Goal: Check status: Check status

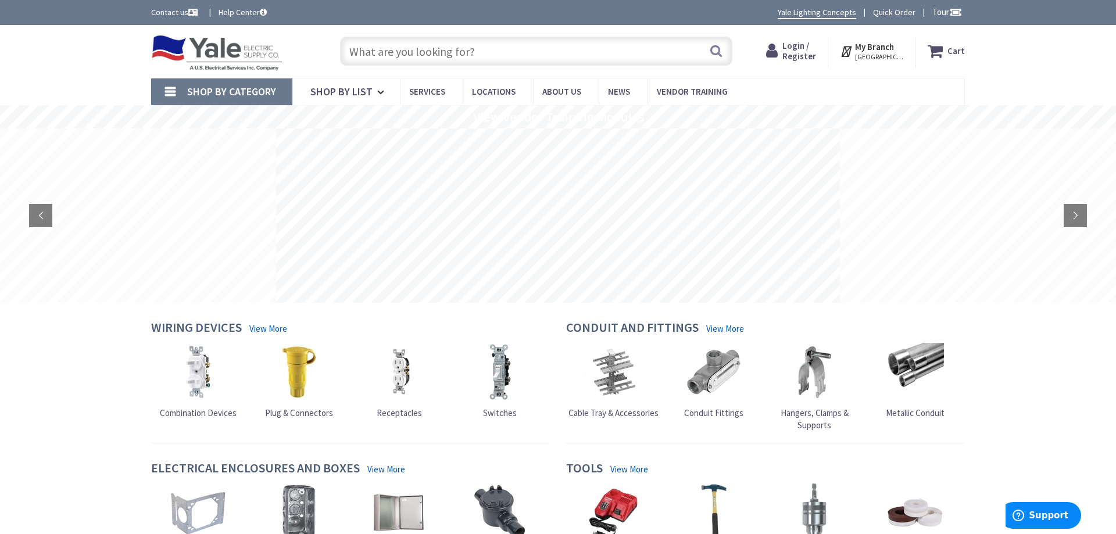
click at [811, 54] on span "Login / Register" at bounding box center [799, 51] width 34 height 22
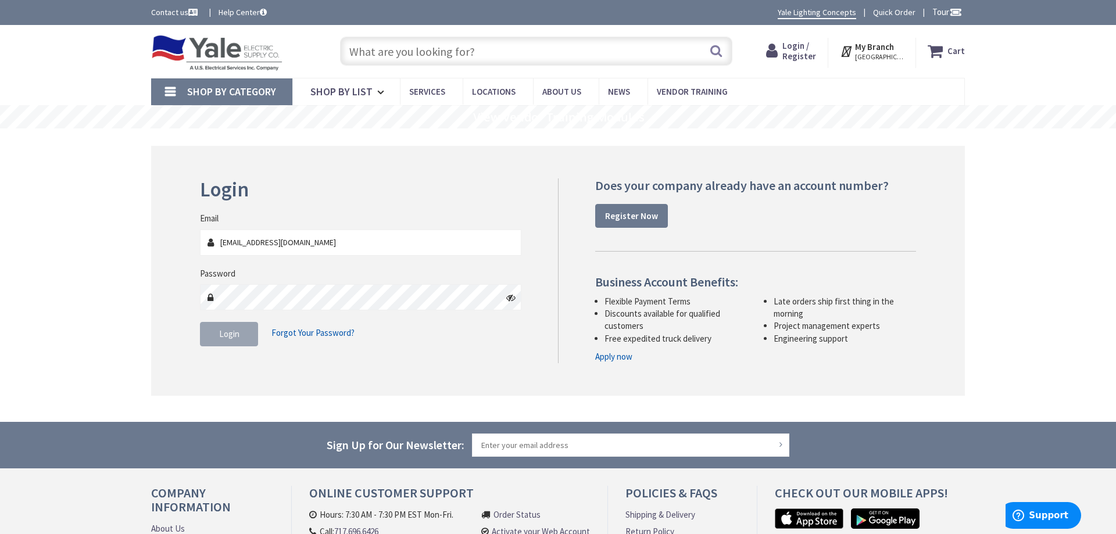
type input "[EMAIL_ADDRESS][DOMAIN_NAME]"
click at [512, 300] on icon at bounding box center [510, 297] width 9 height 9
click at [223, 337] on span "Login" at bounding box center [229, 333] width 20 height 11
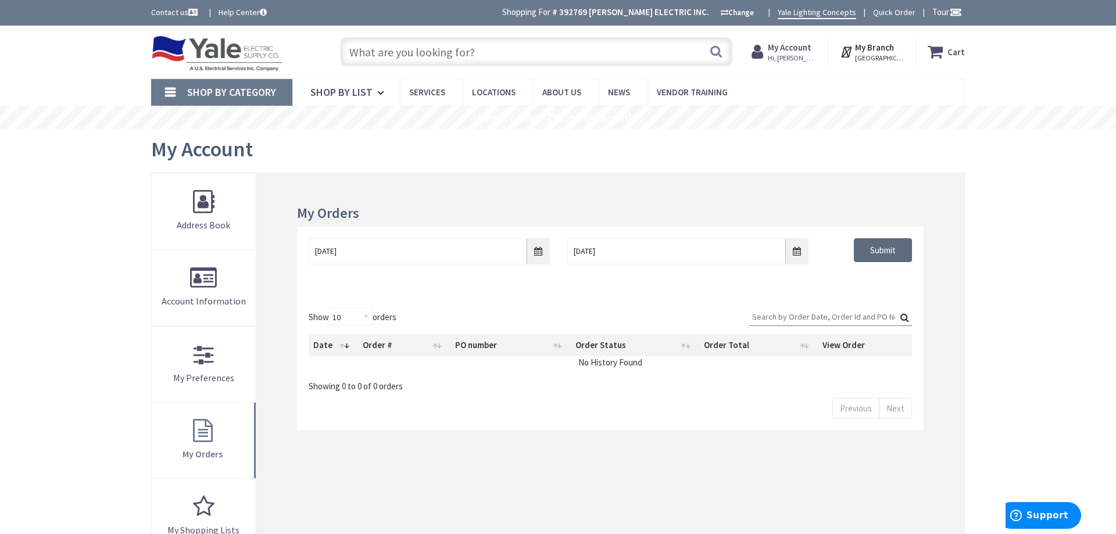
click at [882, 250] on input "Submit" at bounding box center [883, 250] width 58 height 24
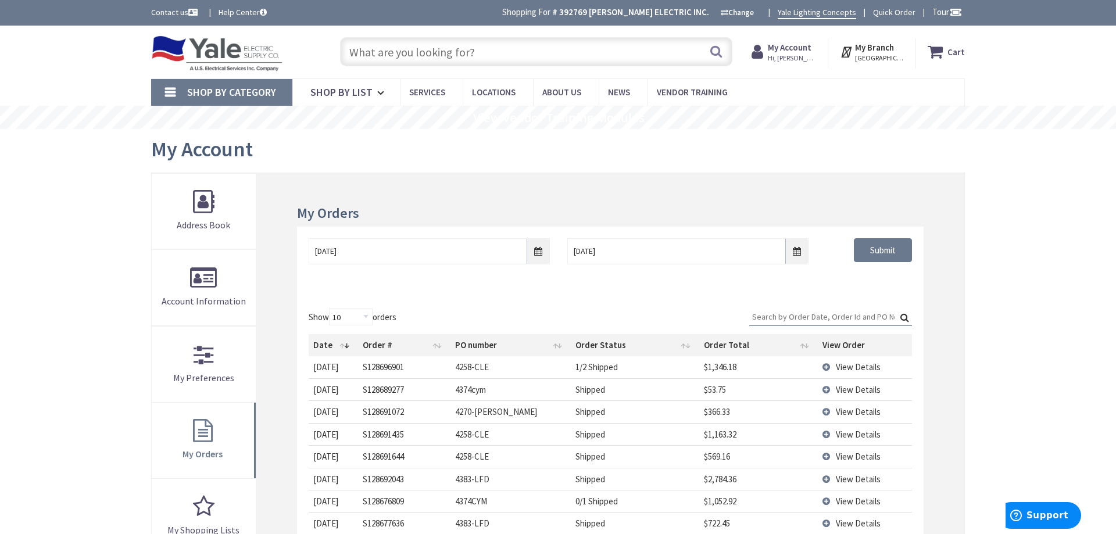
click at [833, 501] on td "View Details" at bounding box center [865, 501] width 94 height 22
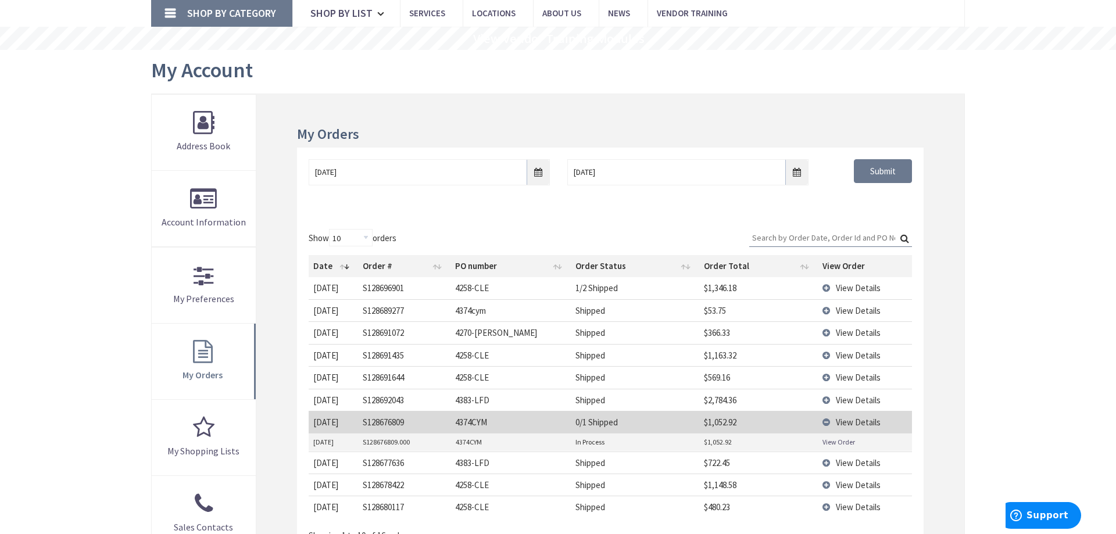
scroll to position [178, 0]
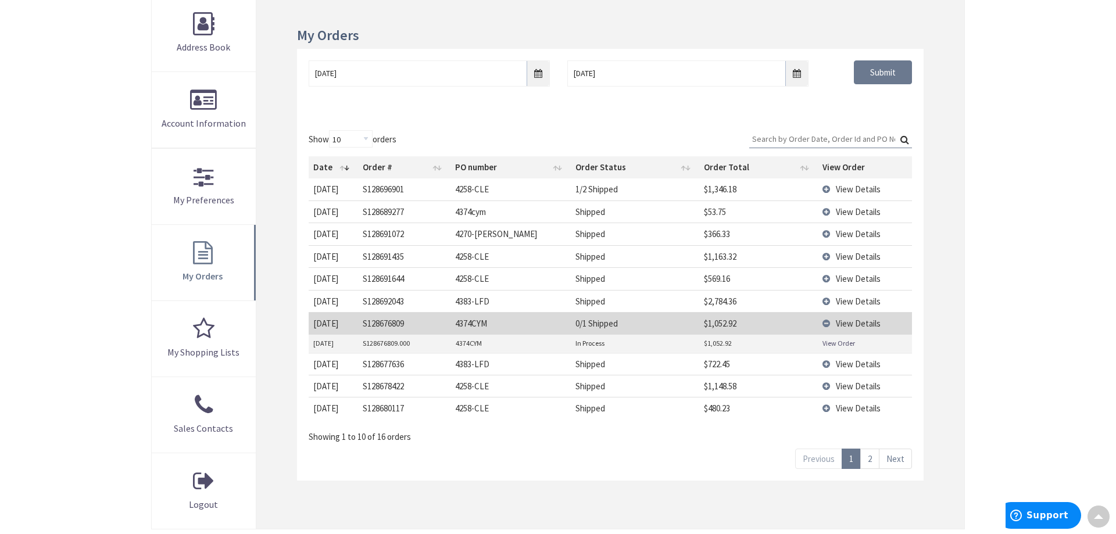
click at [838, 345] on link "View Order" at bounding box center [838, 343] width 33 height 10
click at [825, 188] on td "View Details" at bounding box center [865, 189] width 94 height 22
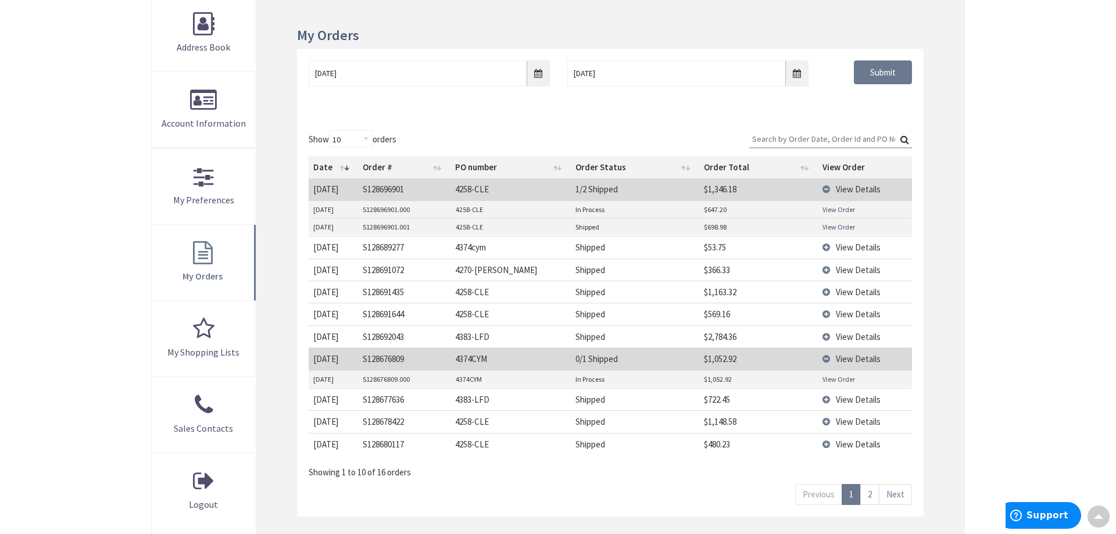
click at [826, 187] on td "View Details" at bounding box center [865, 189] width 94 height 22
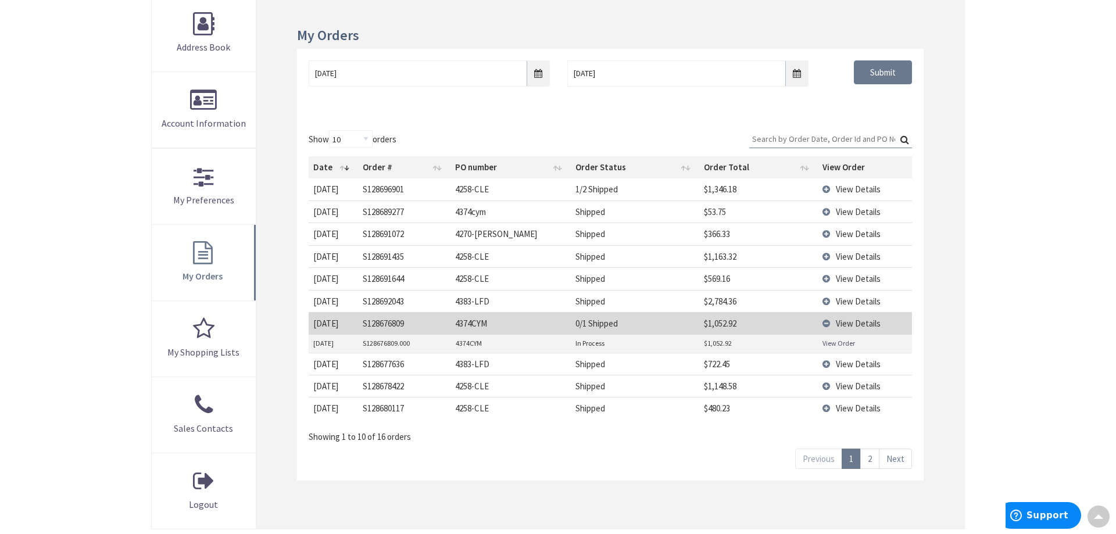
click at [870, 459] on link "2" at bounding box center [869, 459] width 19 height 20
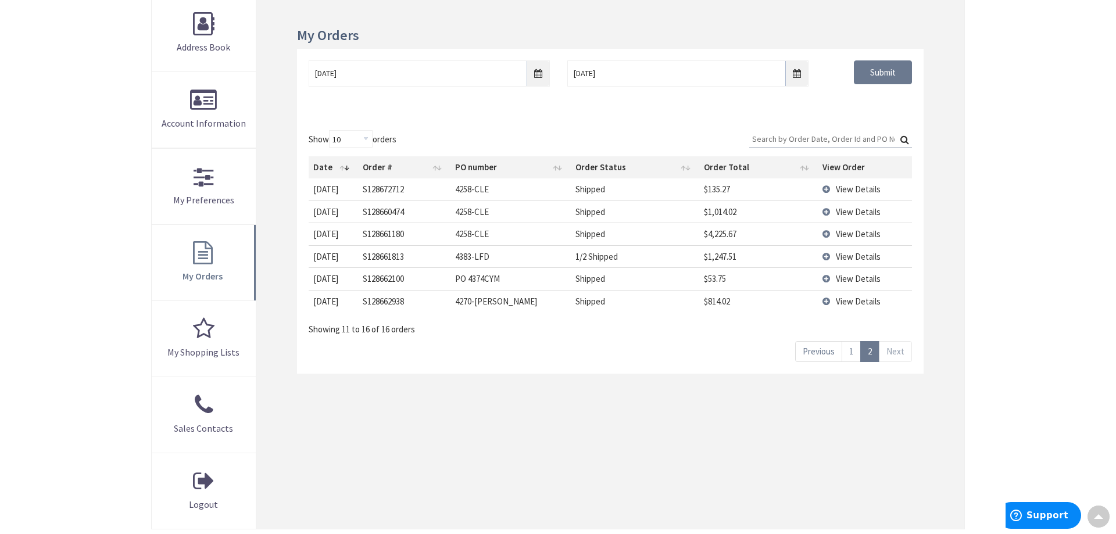
click at [828, 256] on td "View Details" at bounding box center [865, 256] width 94 height 22
